Goal: Share content

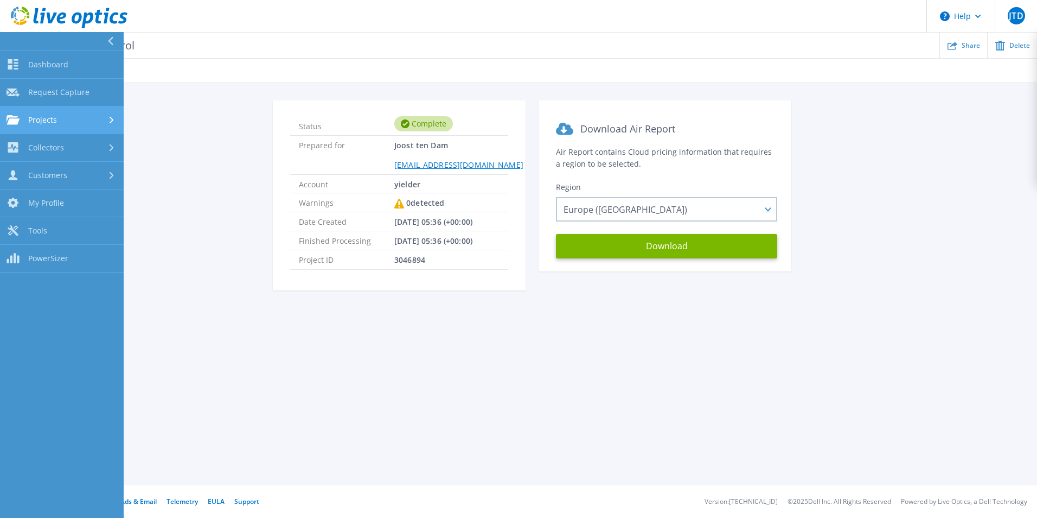
click at [52, 127] on link "Projects Projects" at bounding box center [62, 120] width 124 height 28
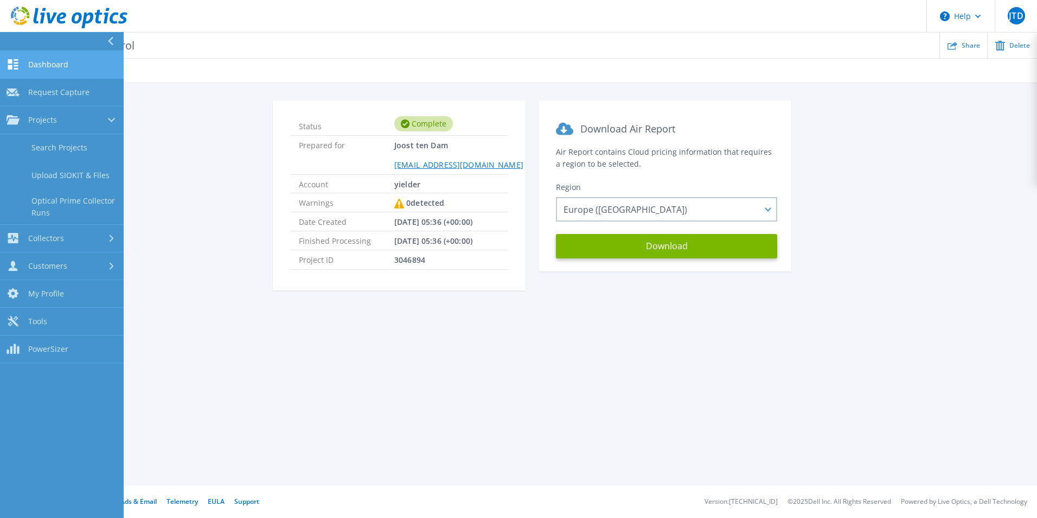
click at [61, 69] on span "Dashboard" at bounding box center [48, 65] width 40 height 10
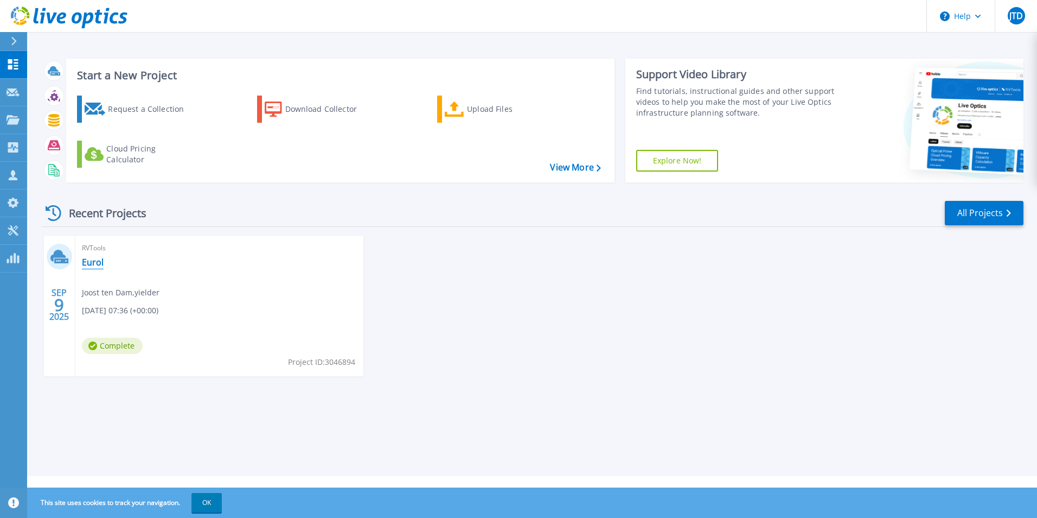
click at [93, 261] on link "Eurol" at bounding box center [93, 262] width 22 height 11
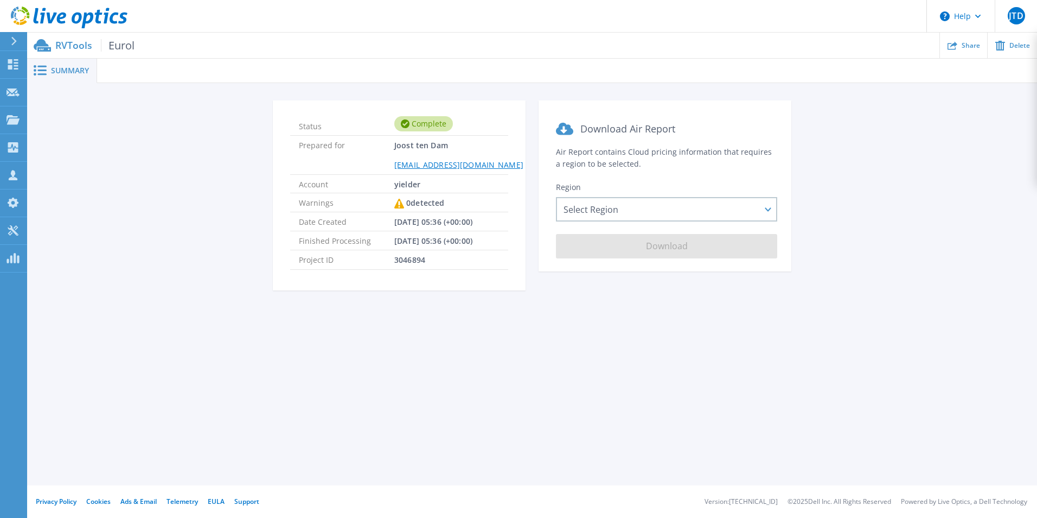
click at [116, 46] on span "Eurol" at bounding box center [118, 45] width 34 height 12
click at [68, 75] on div "Summary" at bounding box center [62, 71] width 70 height 24
click at [634, 209] on div "Select Region Asia Pacific (Hong Kong) Asia Pacific (Mumbai) Asia Pacific (Seou…" at bounding box center [666, 209] width 221 height 24
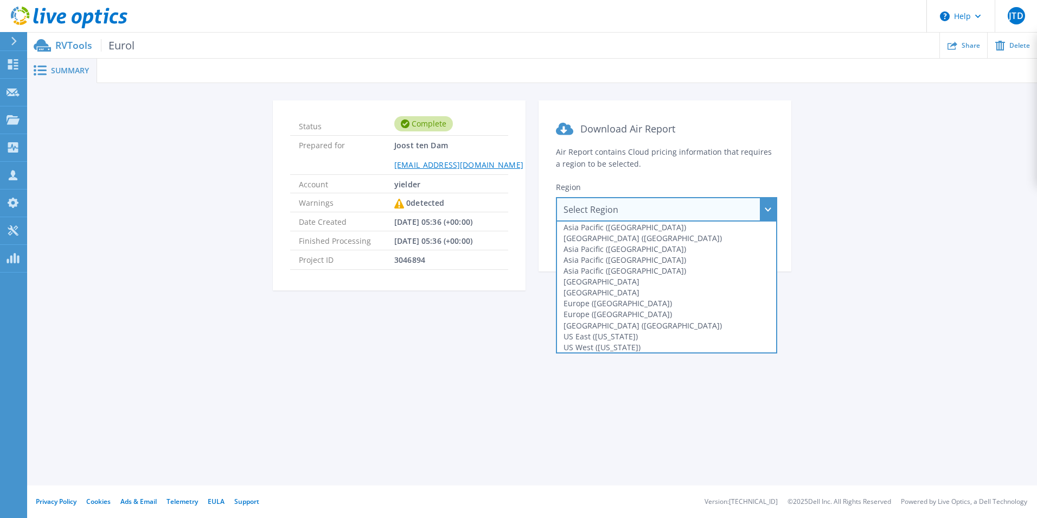
click at [634, 209] on div "Select Region Asia Pacific (Hong Kong) Asia Pacific (Mumbai) Asia Pacific (Seou…" at bounding box center [666, 209] width 221 height 24
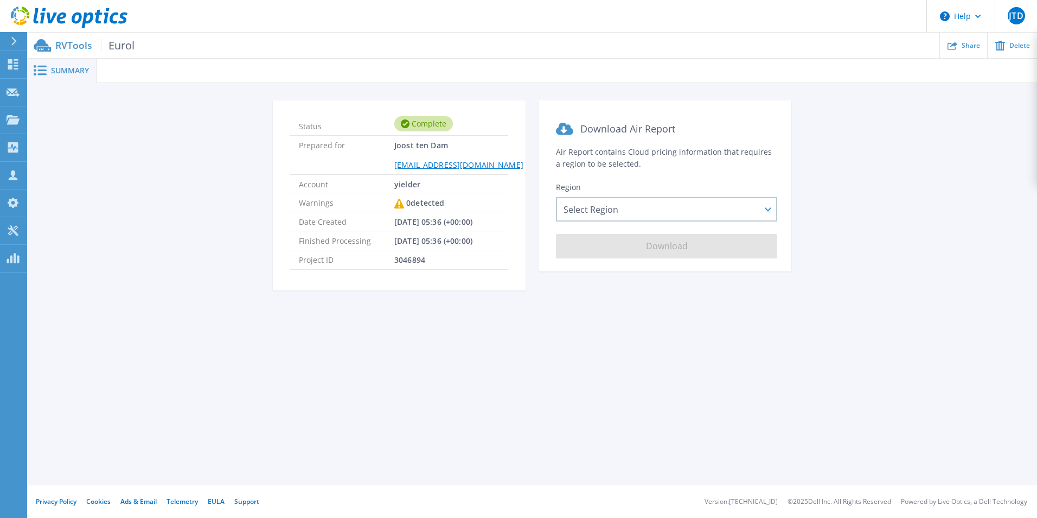
click at [971, 186] on div "Status Complete Prepared for Joost ten Dam joost.tendam@yielder.com Account yie…" at bounding box center [532, 201] width 978 height 203
click at [964, 50] on div "Share" at bounding box center [963, 46] width 47 height 26
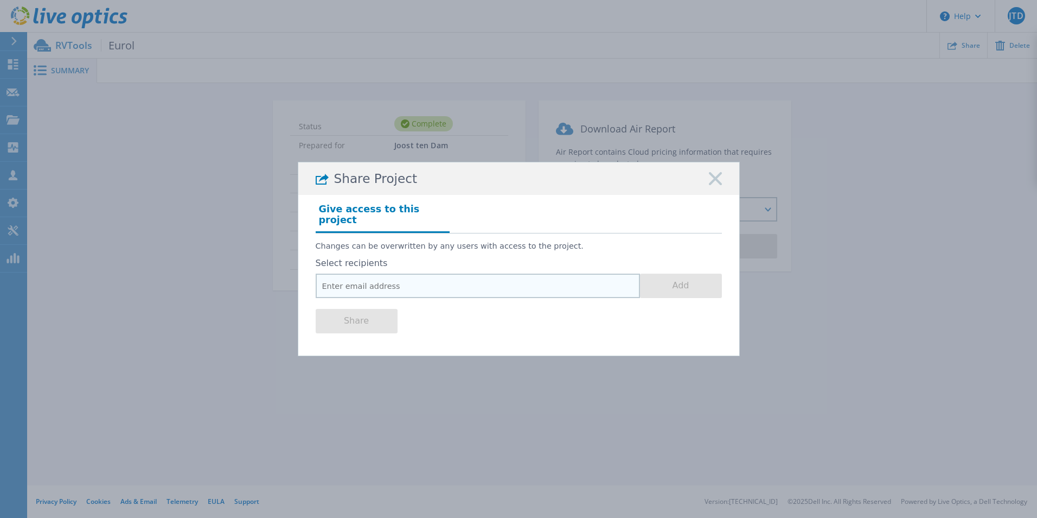
click at [377, 277] on input "email" at bounding box center [478, 285] width 324 height 24
click at [717, 183] on rect at bounding box center [716, 178] width 14 height 14
